Goal: Task Accomplishment & Management: Use online tool/utility

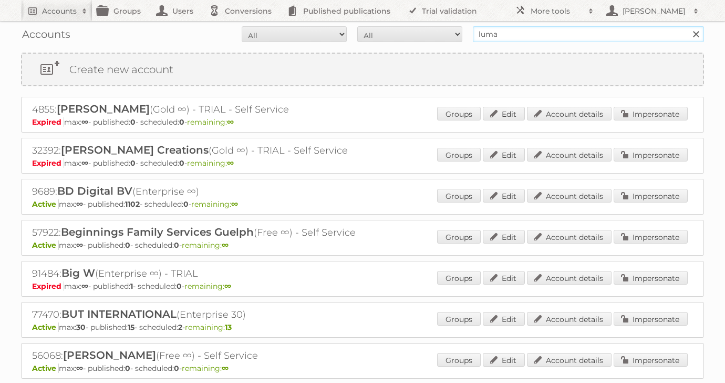
drag, startPoint x: 515, startPoint y: 37, endPoint x: 424, endPoint y: 30, distance: 90.7
click at [428, 30] on form "All Active Expired Pending All Paid Trials Self service luma Search" at bounding box center [362, 34] width 683 height 16
type input "[PERSON_NAME]"
click at [688, 26] on input "Search" at bounding box center [696, 34] width 16 height 16
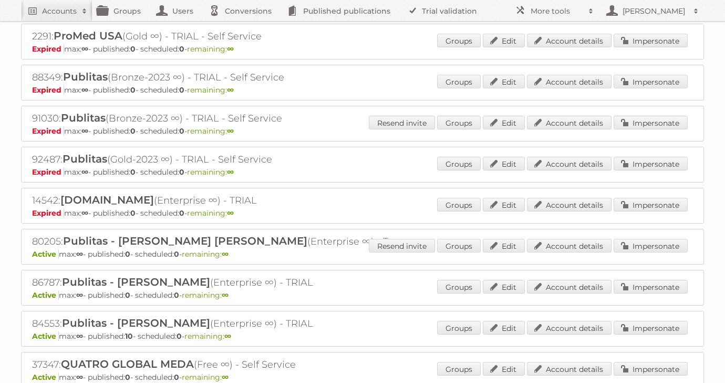
scroll to position [16791, 0]
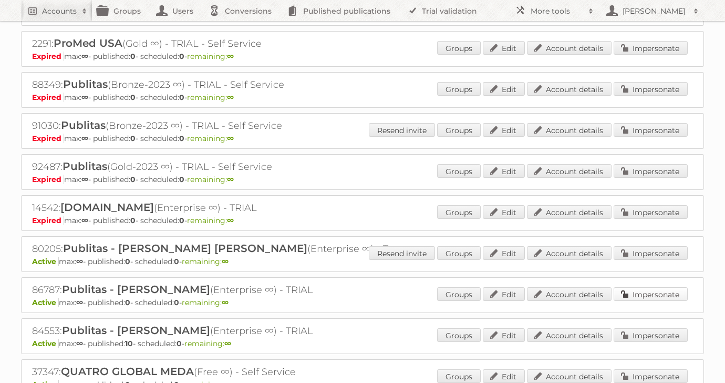
click at [636, 287] on link "Impersonate" at bounding box center [651, 294] width 74 height 14
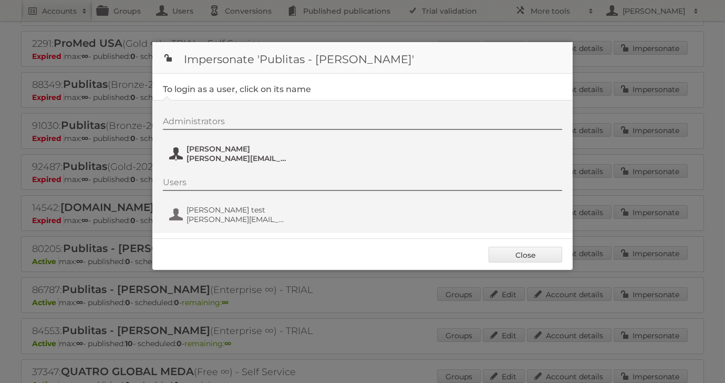
click at [220, 160] on span "[PERSON_NAME][EMAIL_ADDRESS][DOMAIN_NAME]" at bounding box center [238, 157] width 102 height 9
